Goal: Information Seeking & Learning: Learn about a topic

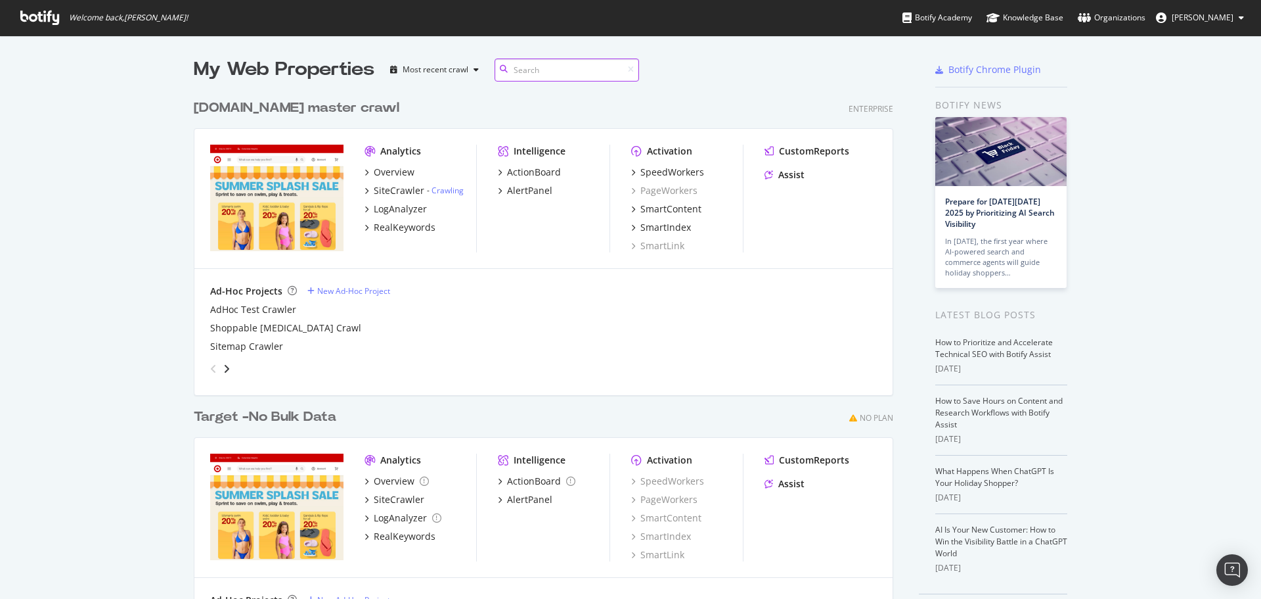
scroll to position [529, 700]
click at [386, 187] on div "SiteCrawler" at bounding box center [399, 190] width 51 height 13
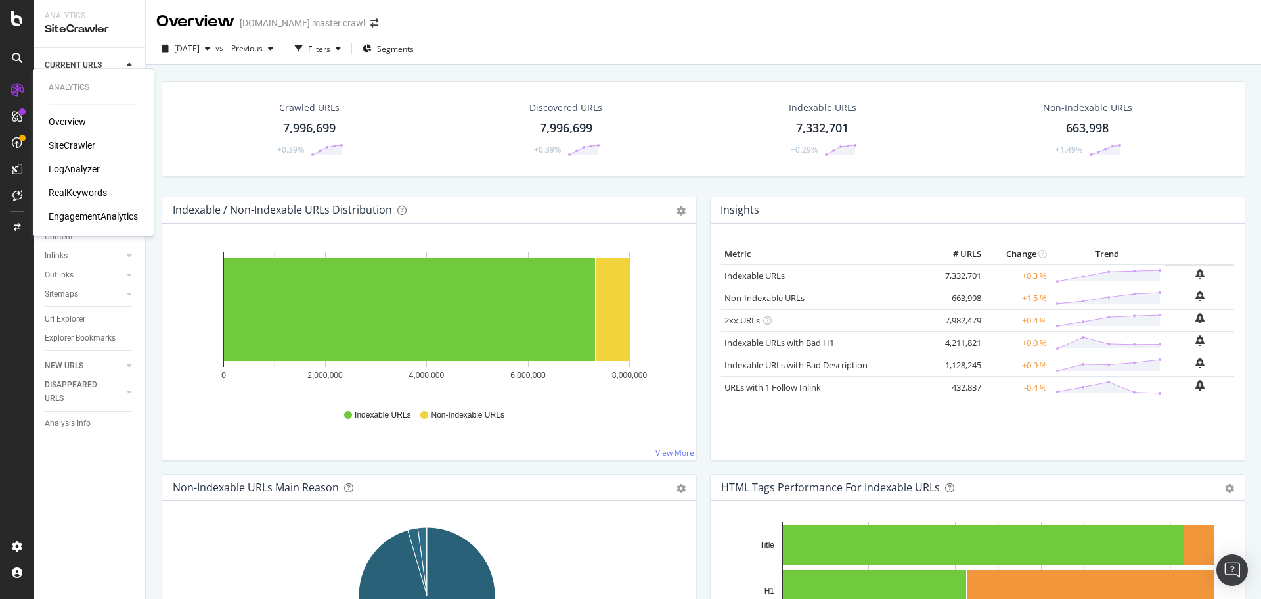
click at [79, 164] on div "LogAnalyzer" at bounding box center [74, 168] width 51 height 13
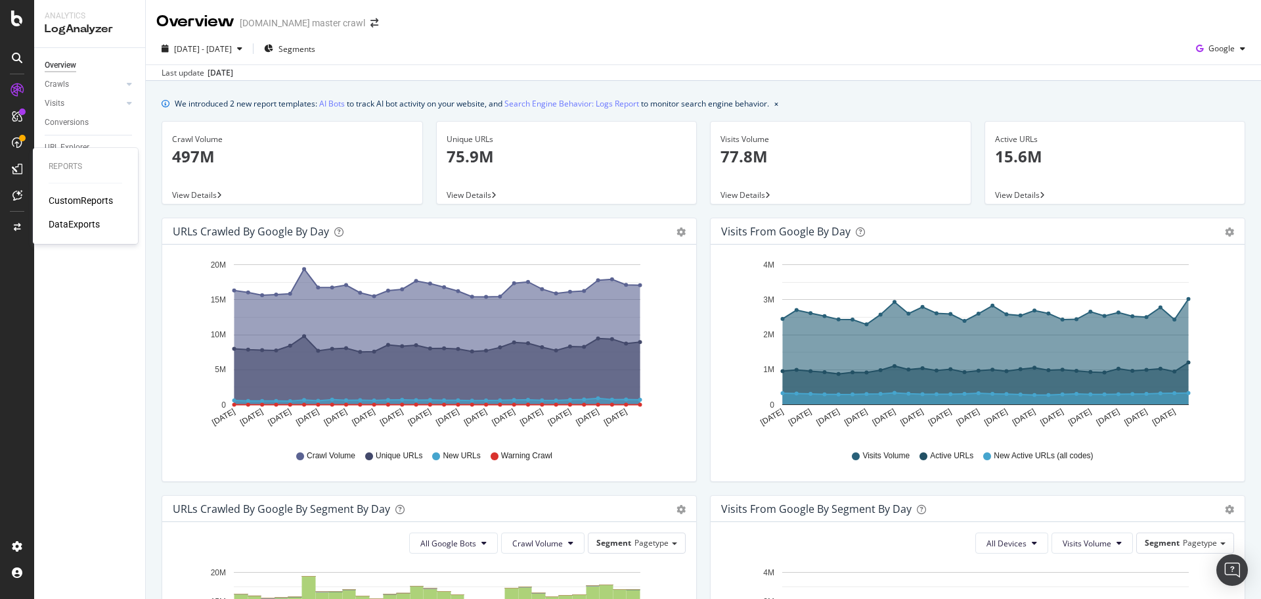
click at [55, 196] on div "CustomReports" at bounding box center [81, 200] width 64 height 13
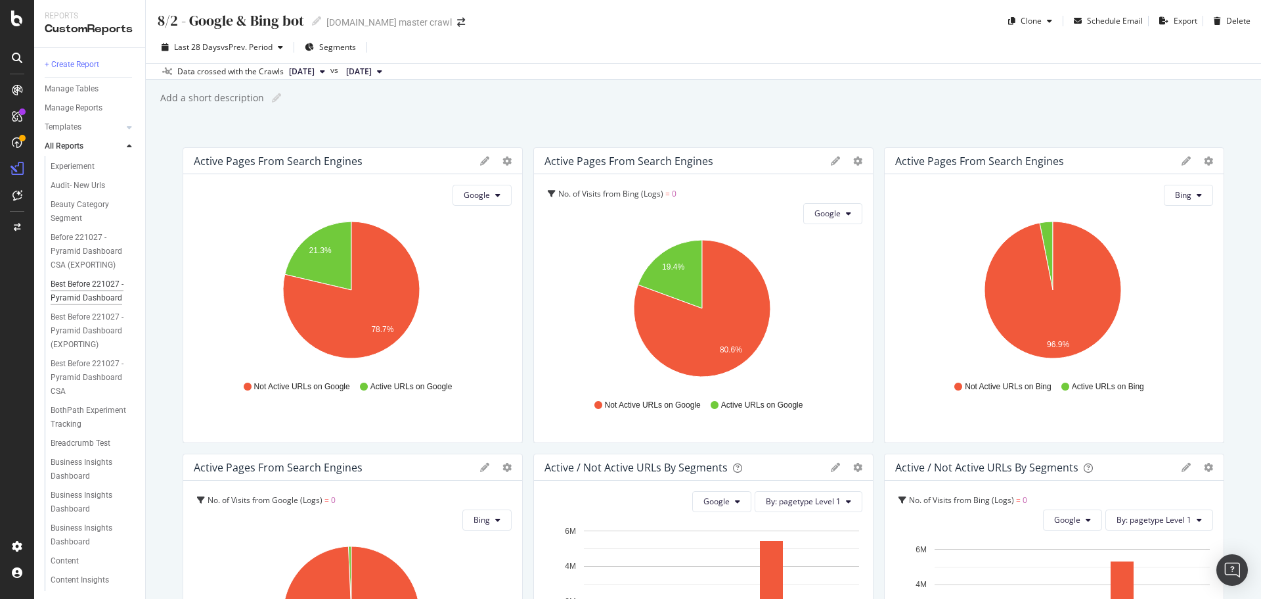
scroll to position [131, 0]
click at [73, 430] on div "BothPath Experiment Tracking" at bounding box center [89, 416] width 76 height 28
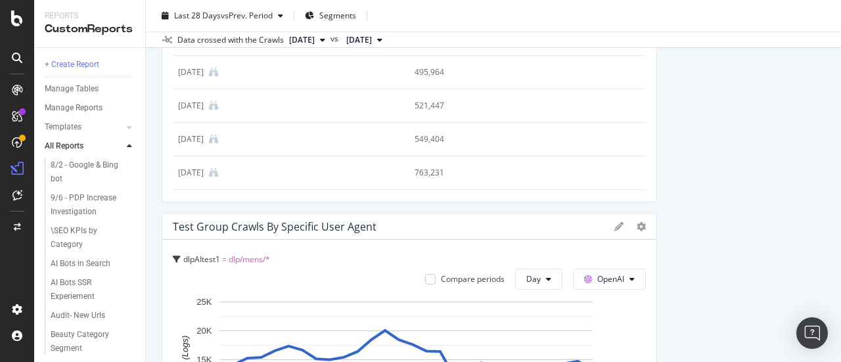
scroll to position [832, 0]
